Goal: Task Accomplishment & Management: Manage account settings

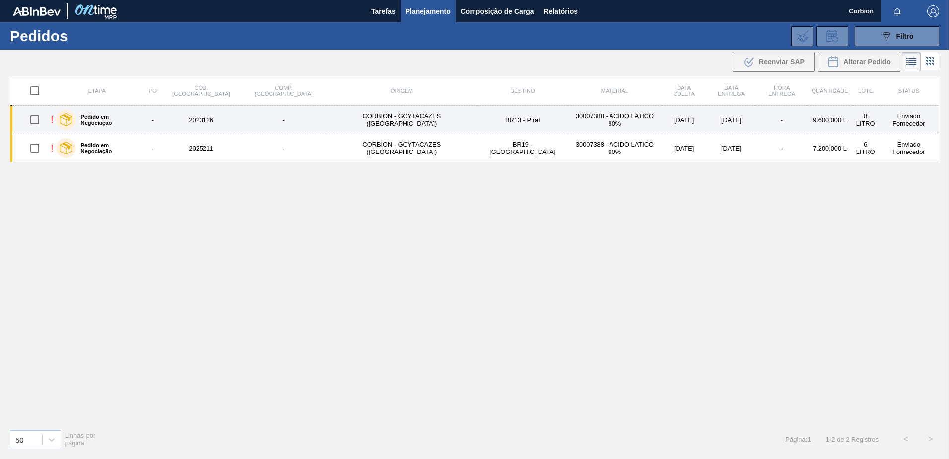
click at [201, 127] on td "2023126" at bounding box center [201, 120] width 81 height 28
click at [568, 121] on td "30007388 - ACIDO LATICO 90%" at bounding box center [615, 120] width 94 height 28
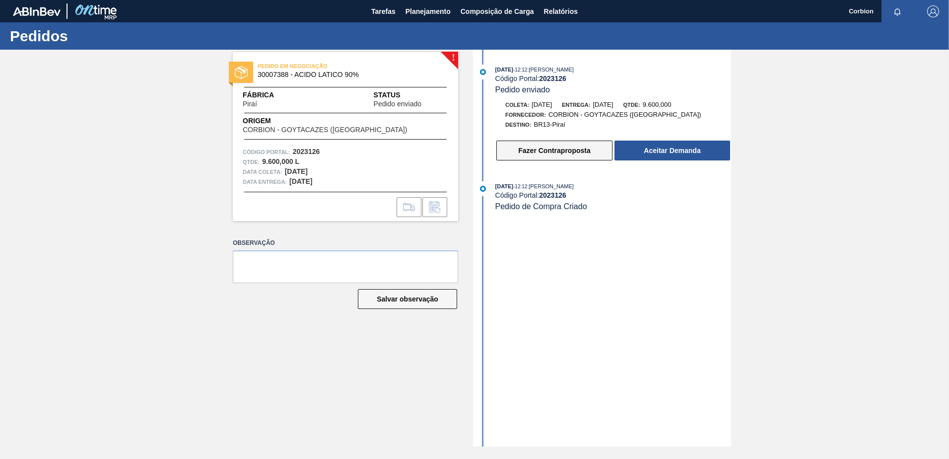
click at [537, 153] on button "Fazer Contraproposta" at bounding box center [555, 151] width 116 height 20
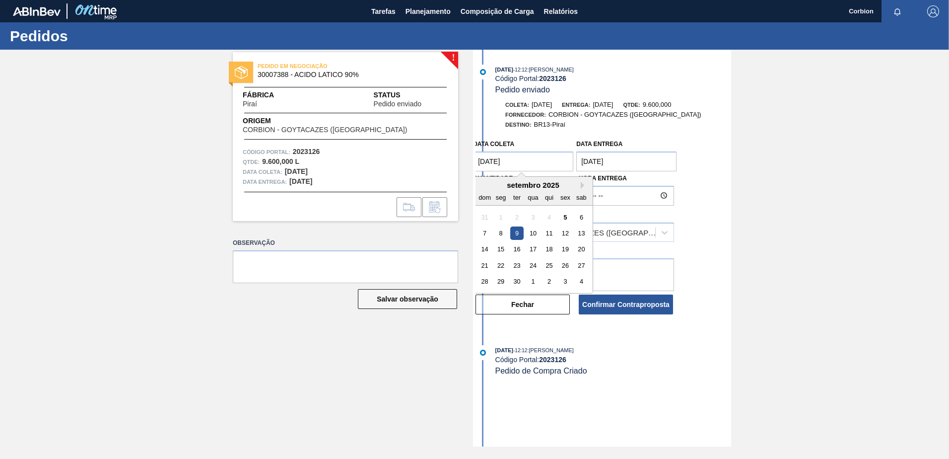
drag, startPoint x: 486, startPoint y: 160, endPoint x: 467, endPoint y: 160, distance: 18.4
click at [467, 160] on div "! PEDIDO EM NEGOCIAÇÃO 30007388 - ACIDO LATICO 90% Fábrica Piraí Status Pedido …" at bounding box center [474, 248] width 949 height 397
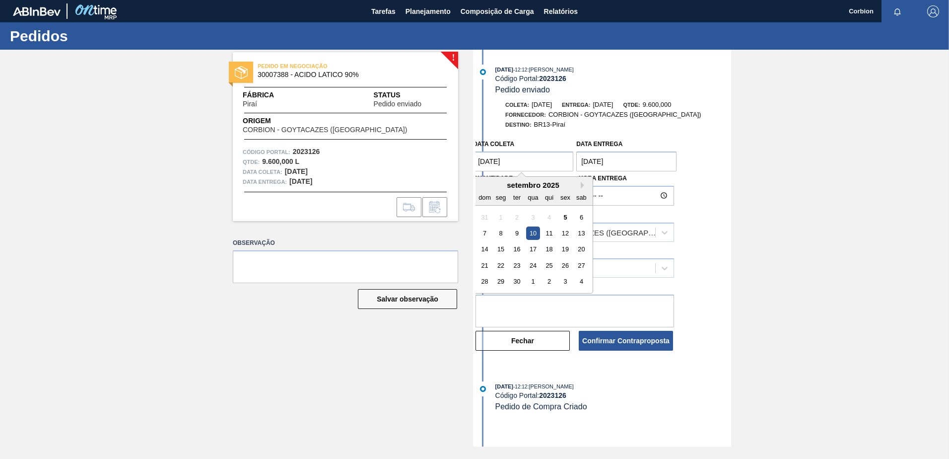
drag, startPoint x: 486, startPoint y: 163, endPoint x: 475, endPoint y: 163, distance: 10.9
click at [475, 163] on div "03/09/2025 - 12:12 : JULIA SILVA DE ALMEIDA Código Portal: 2023126 Pedido envia…" at bounding box center [602, 248] width 258 height 397
type coleta "10/09/2025"
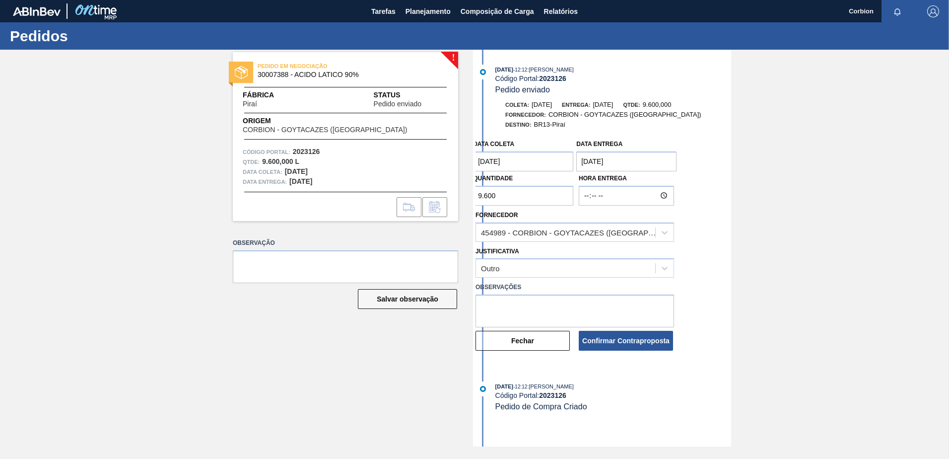
click at [496, 151] on div "Data coleta 10/09/2025" at bounding box center [523, 154] width 100 height 34
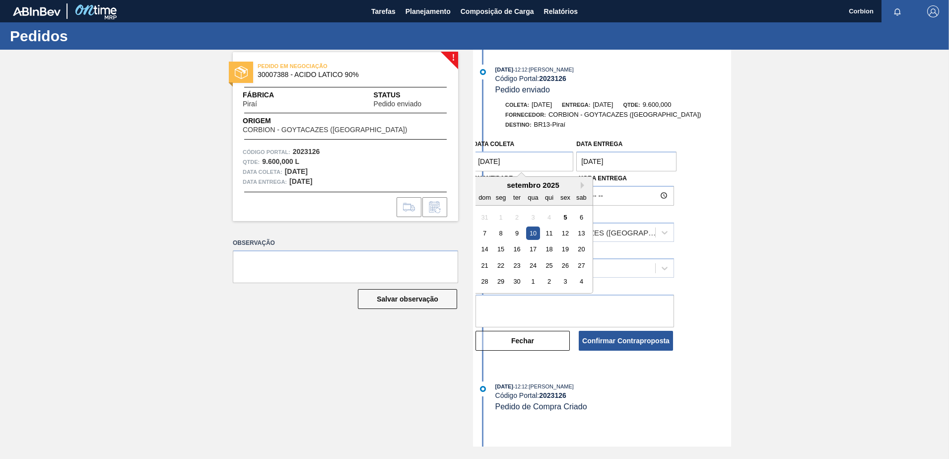
click at [485, 159] on coleta "10/09/2025" at bounding box center [523, 161] width 100 height 20
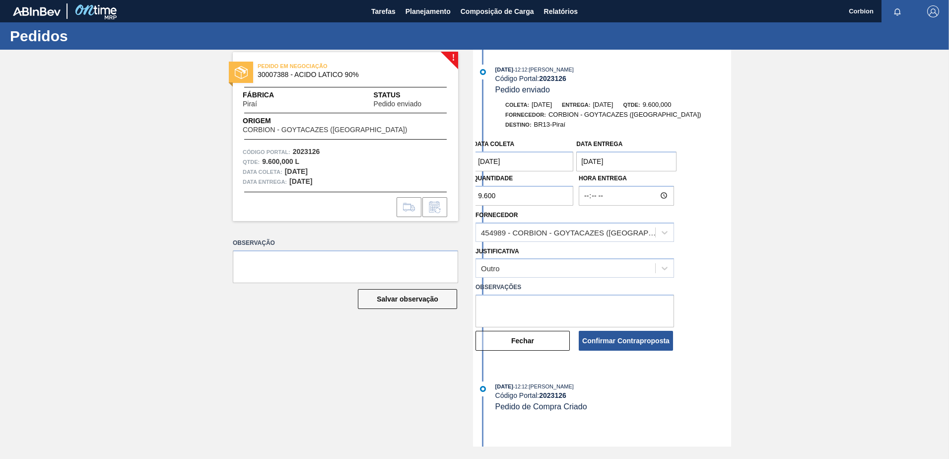
click at [750, 164] on div "! PEDIDO EM NEGOCIAÇÃO 30007388 - ACIDO LATICO 90% Fábrica Piraí Status Pedido …" at bounding box center [474, 248] width 949 height 397
click at [626, 343] on button "Confirmar Contraproposta" at bounding box center [626, 341] width 94 height 20
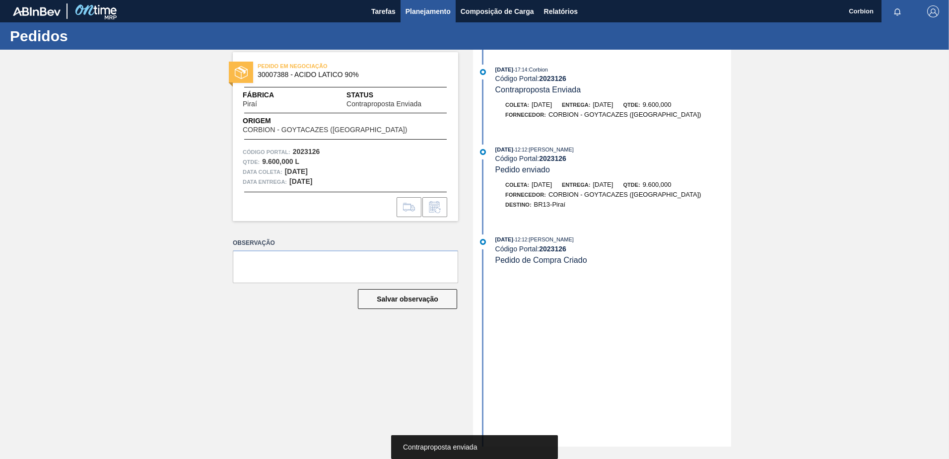
click at [431, 16] on span "Planejamento" at bounding box center [428, 11] width 45 height 12
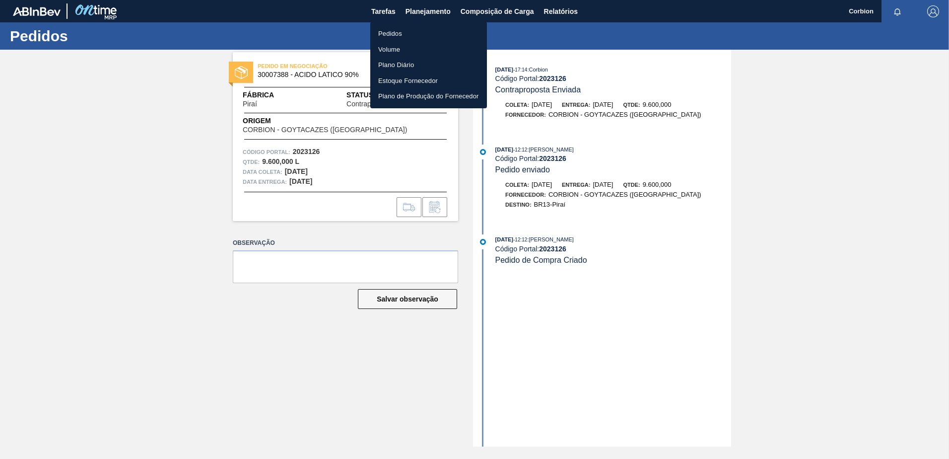
click at [388, 29] on li "Pedidos" at bounding box center [428, 34] width 117 height 16
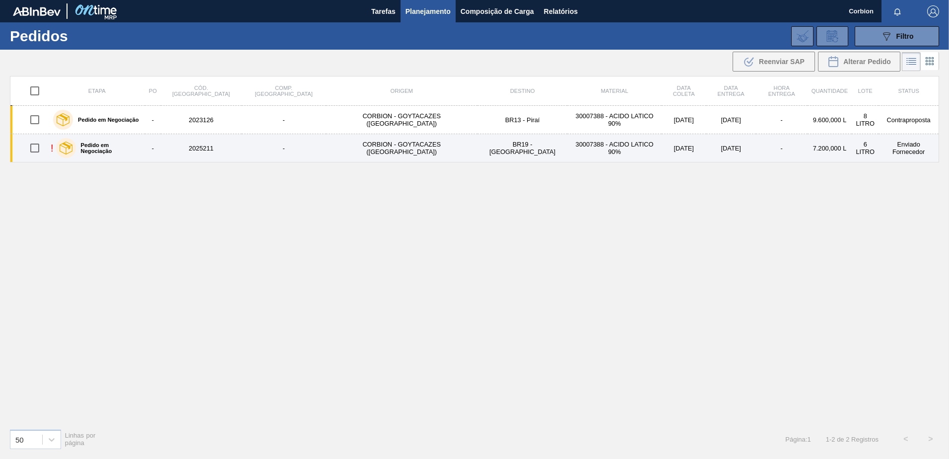
click at [353, 151] on td "CORBION - GOYTACAZES (RJ)" at bounding box center [401, 148] width 151 height 28
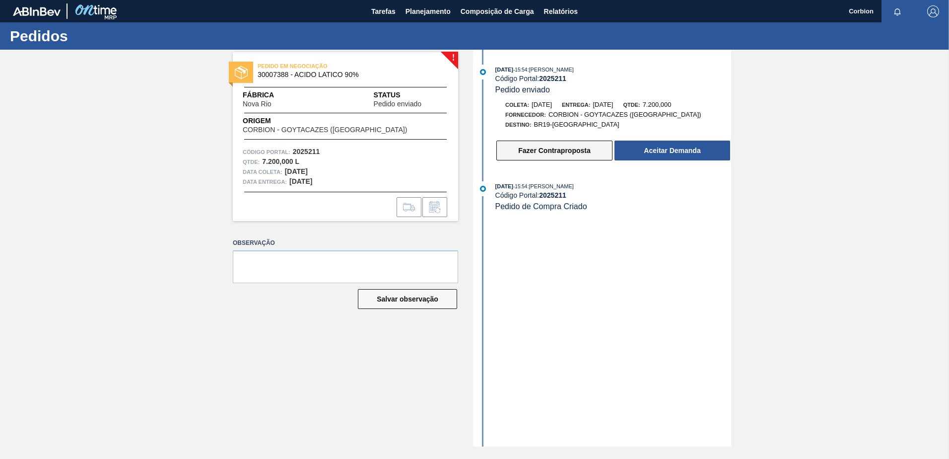
click at [512, 146] on button "Fazer Contraproposta" at bounding box center [555, 151] width 116 height 20
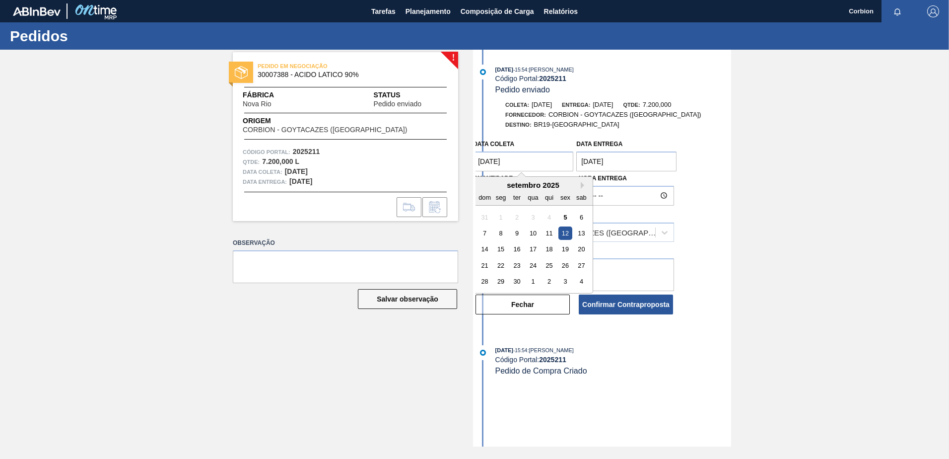
drag, startPoint x: 486, startPoint y: 163, endPoint x: 466, endPoint y: 159, distance: 19.7
click at [467, 161] on div "! PEDIDO EM NEGOCIAÇÃO 30007388 - ACIDO LATICO 90% Fábrica Nova Rio Status Pedi…" at bounding box center [474, 248] width 949 height 397
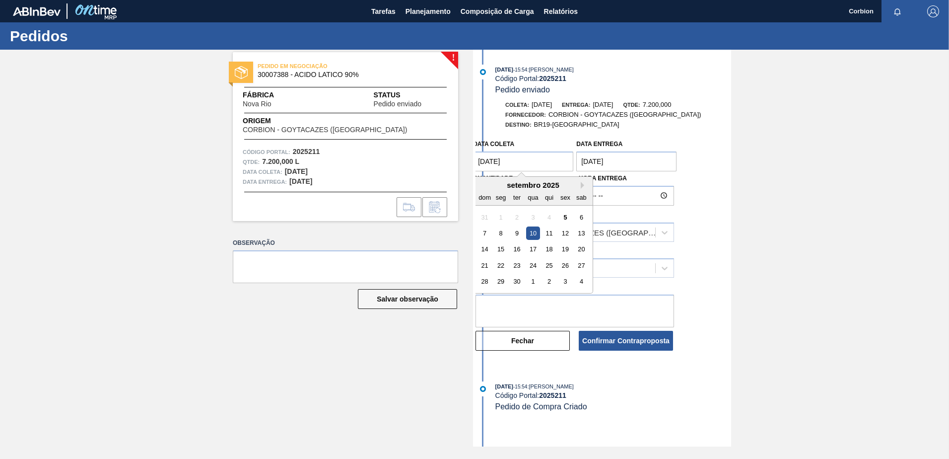
type coleta "10/09/2025"
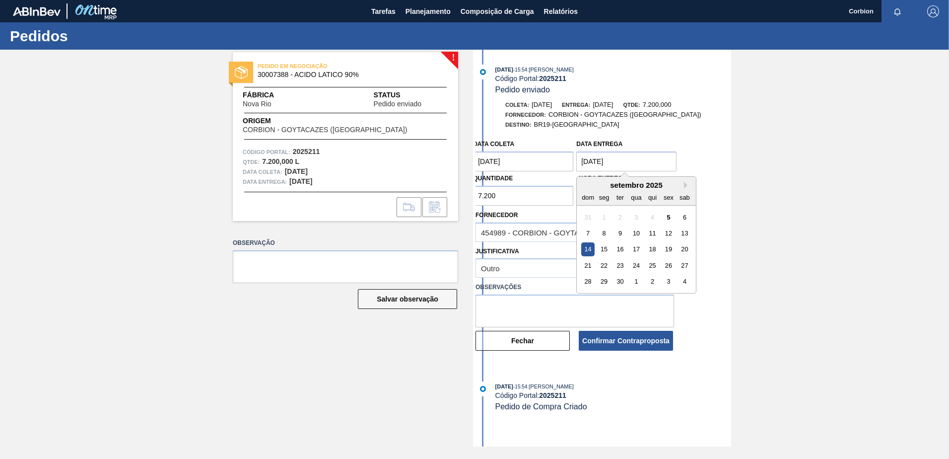
drag, startPoint x: 589, startPoint y: 162, endPoint x: 568, endPoint y: 160, distance: 21.0
click at [569, 161] on div "Data coleta 10/09/2025 Data entrega 14/09/2025 Next Month setembro 2025 dom seg…" at bounding box center [575, 170] width 207 height 71
type entrega "11/09/2025"
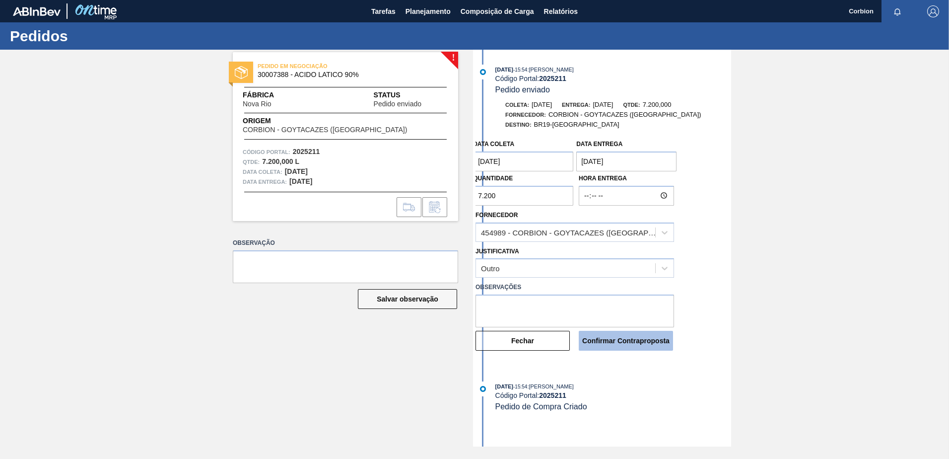
click at [635, 343] on button "Confirmar Contraproposta" at bounding box center [626, 341] width 94 height 20
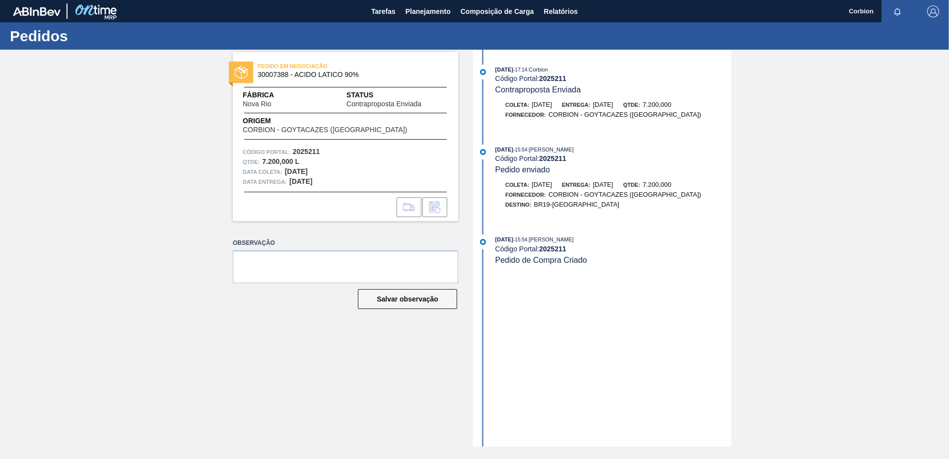
drag, startPoint x: 420, startPoint y: 17, endPoint x: 442, endPoint y: 33, distance: 27.1
click at [420, 17] on button "Planejamento" at bounding box center [428, 11] width 55 height 22
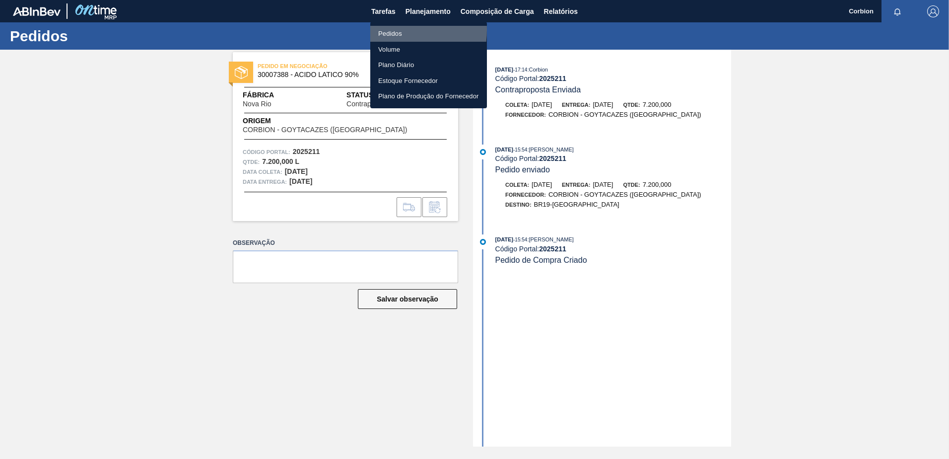
click at [386, 30] on li "Pedidos" at bounding box center [428, 34] width 117 height 16
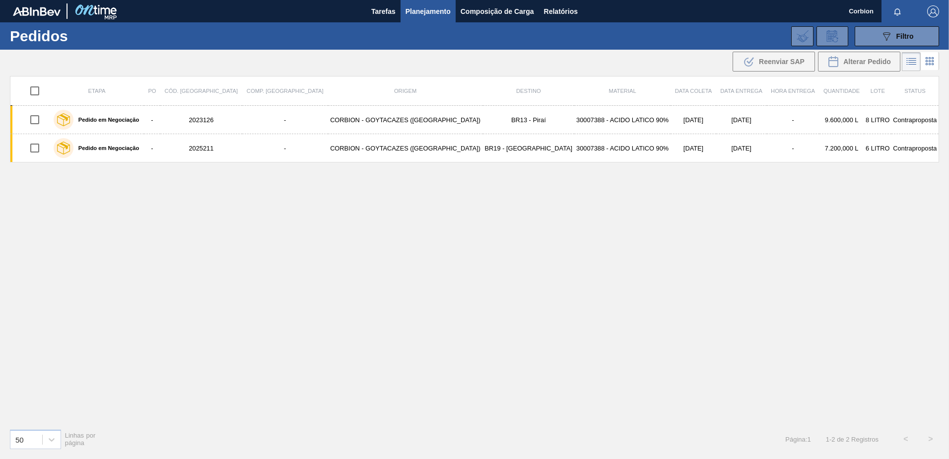
drag, startPoint x: 542, startPoint y: 249, endPoint x: 444, endPoint y: 285, distance: 103.7
click at [541, 249] on div "Etapa PO Cód. Pedido Comp. Carga Origem Destino Material Data coleta Data entre…" at bounding box center [475, 248] width 930 height 345
click at [389, 305] on div "Etapa PO Cód. Pedido Comp. Carga Origem Destino Material Data coleta Data entre…" at bounding box center [475, 248] width 930 height 345
